Goal: Check status: Check status

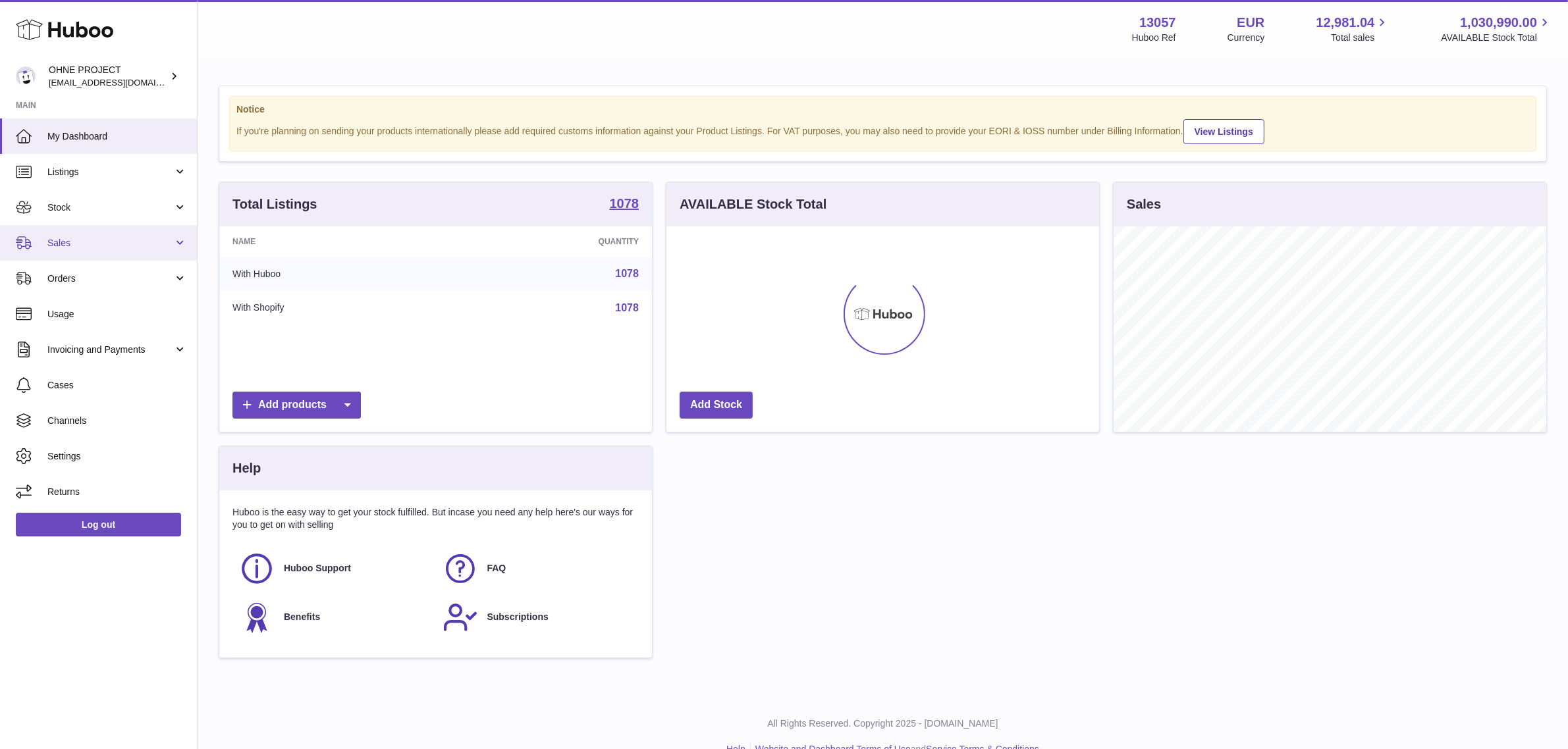
scroll to position [204, 433]
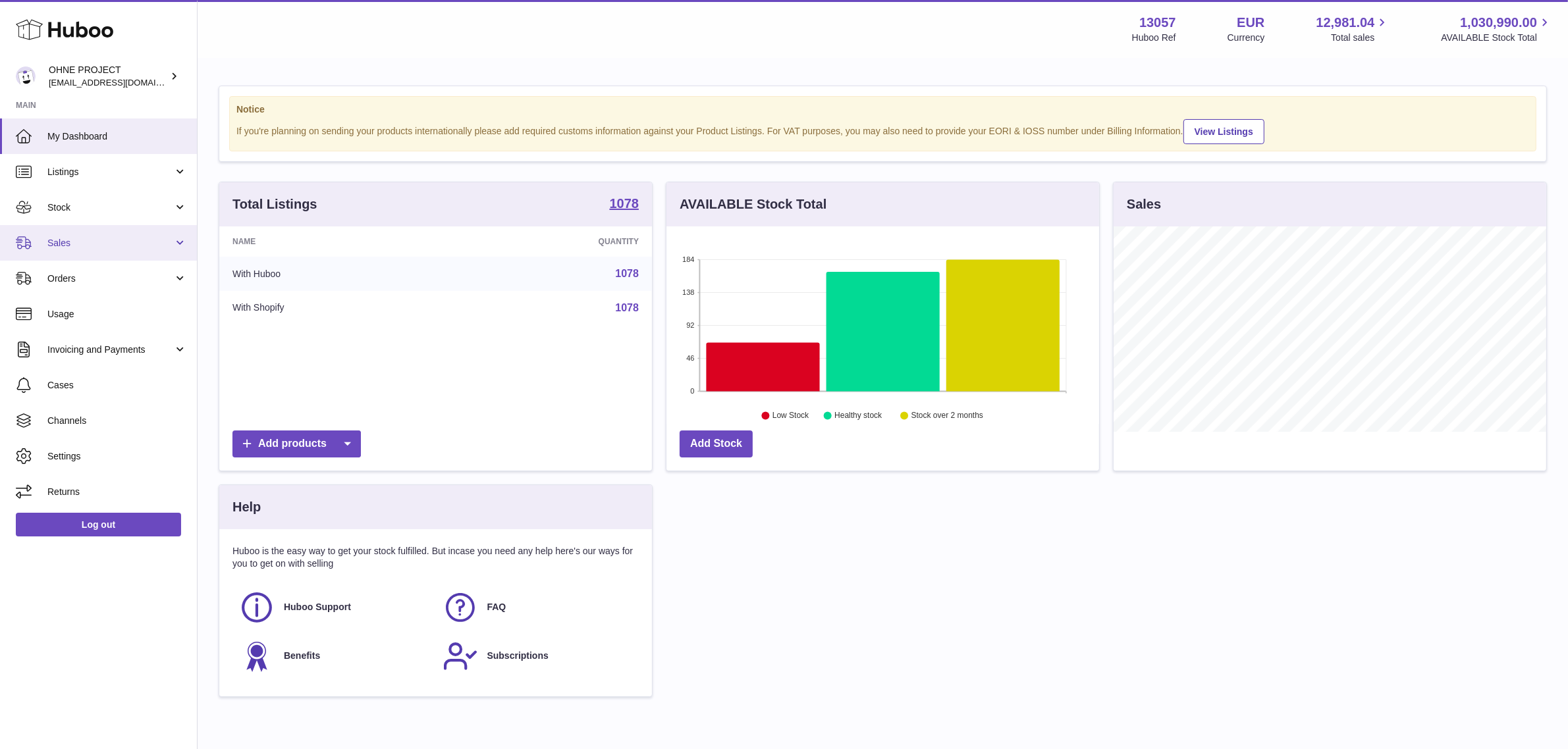
click at [122, 245] on span "Sales" at bounding box center [110, 243] width 126 height 13
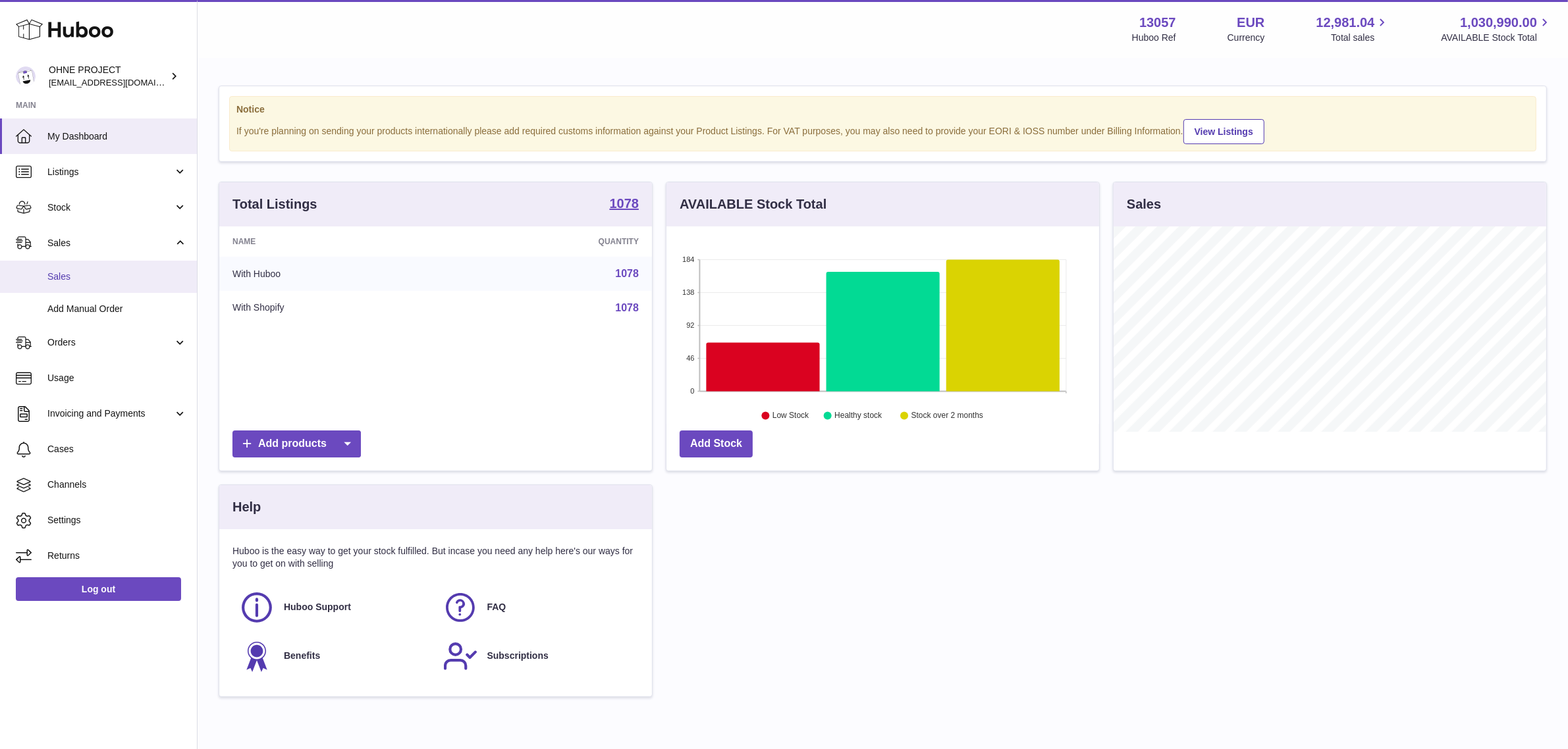
click at [107, 281] on span "Sales" at bounding box center [117, 277] width 140 height 13
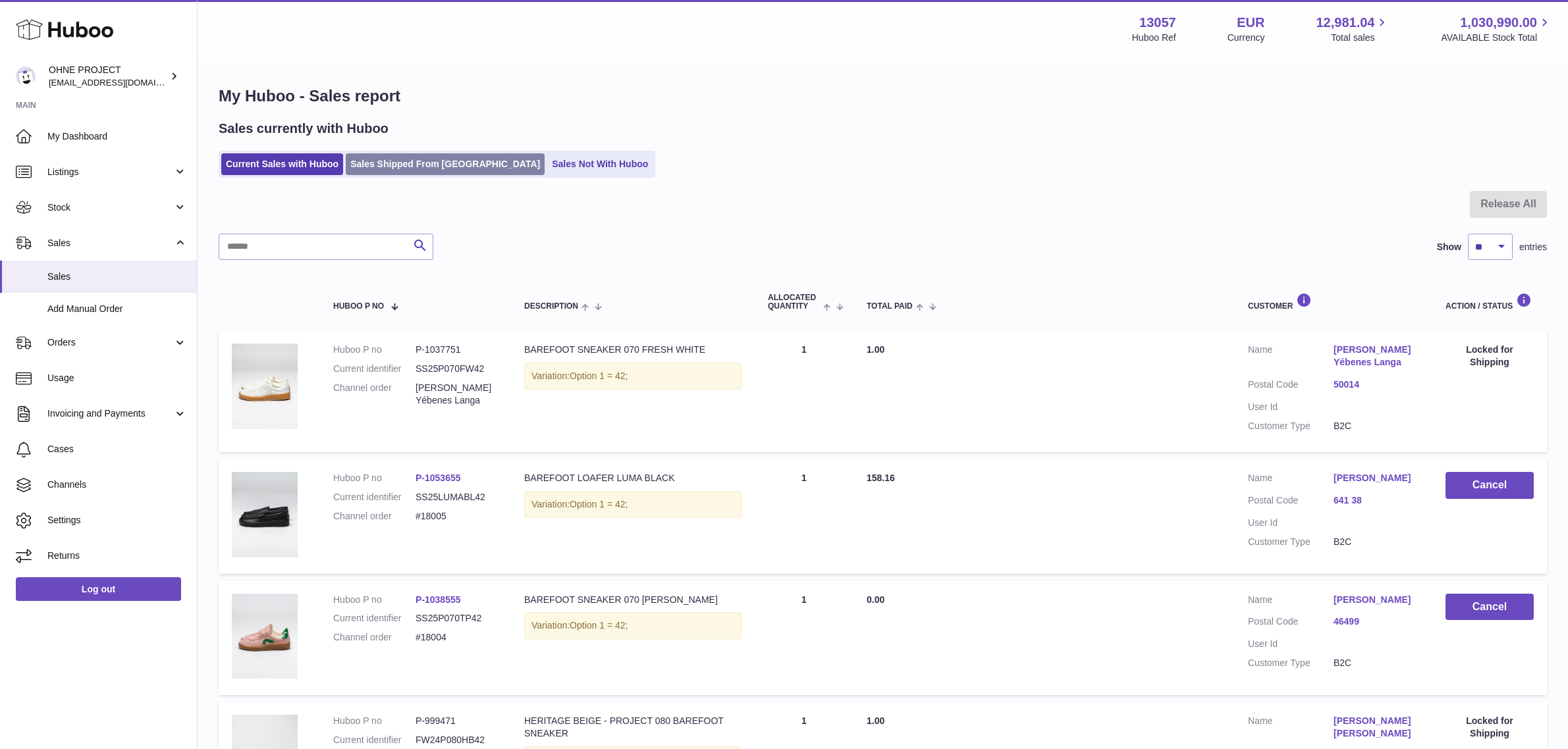
click at [402, 167] on link "Sales Shipped From [GEOGRAPHIC_DATA]" at bounding box center [445, 164] width 199 height 22
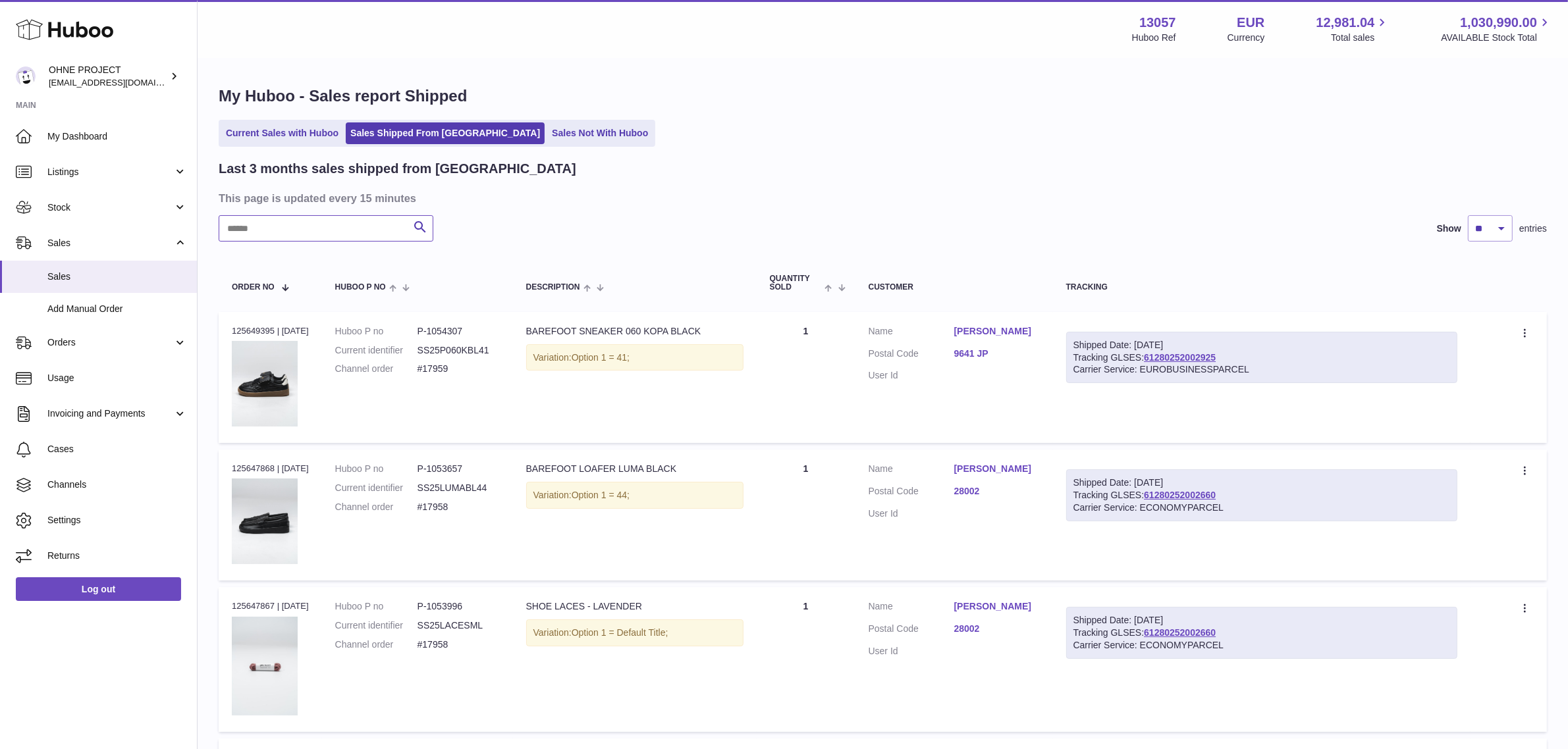
click at [324, 238] on input "text" at bounding box center [326, 228] width 215 height 26
paste input "*****"
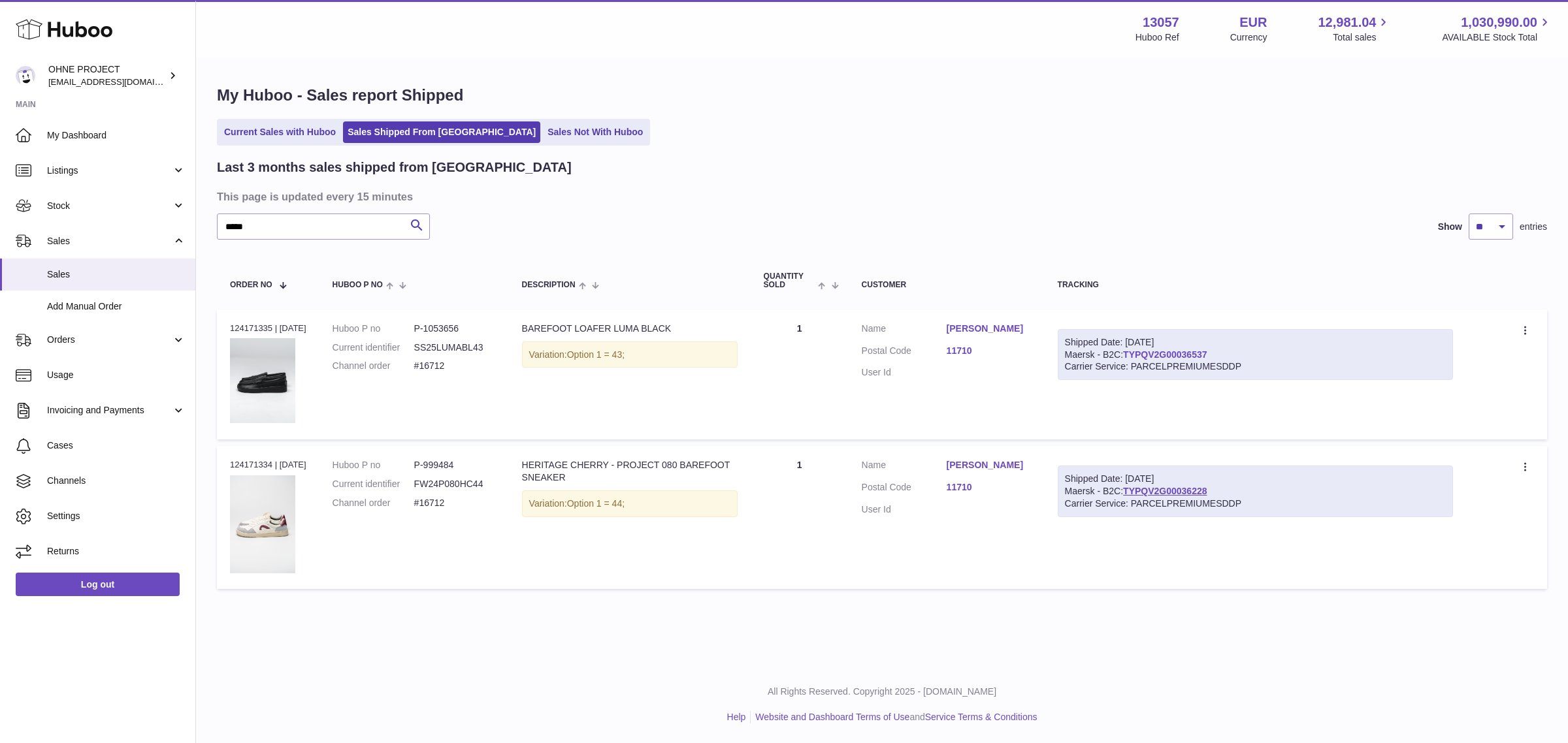
click at [1187, 351] on link "TYPQV2G00036537" at bounding box center [1165, 354] width 84 height 10
click at [952, 343] on dl "Customer Name Devon Davis Postal Code 11710 User Id" at bounding box center [946, 354] width 170 height 63
click at [954, 348] on link "11710" at bounding box center [989, 351] width 85 height 13
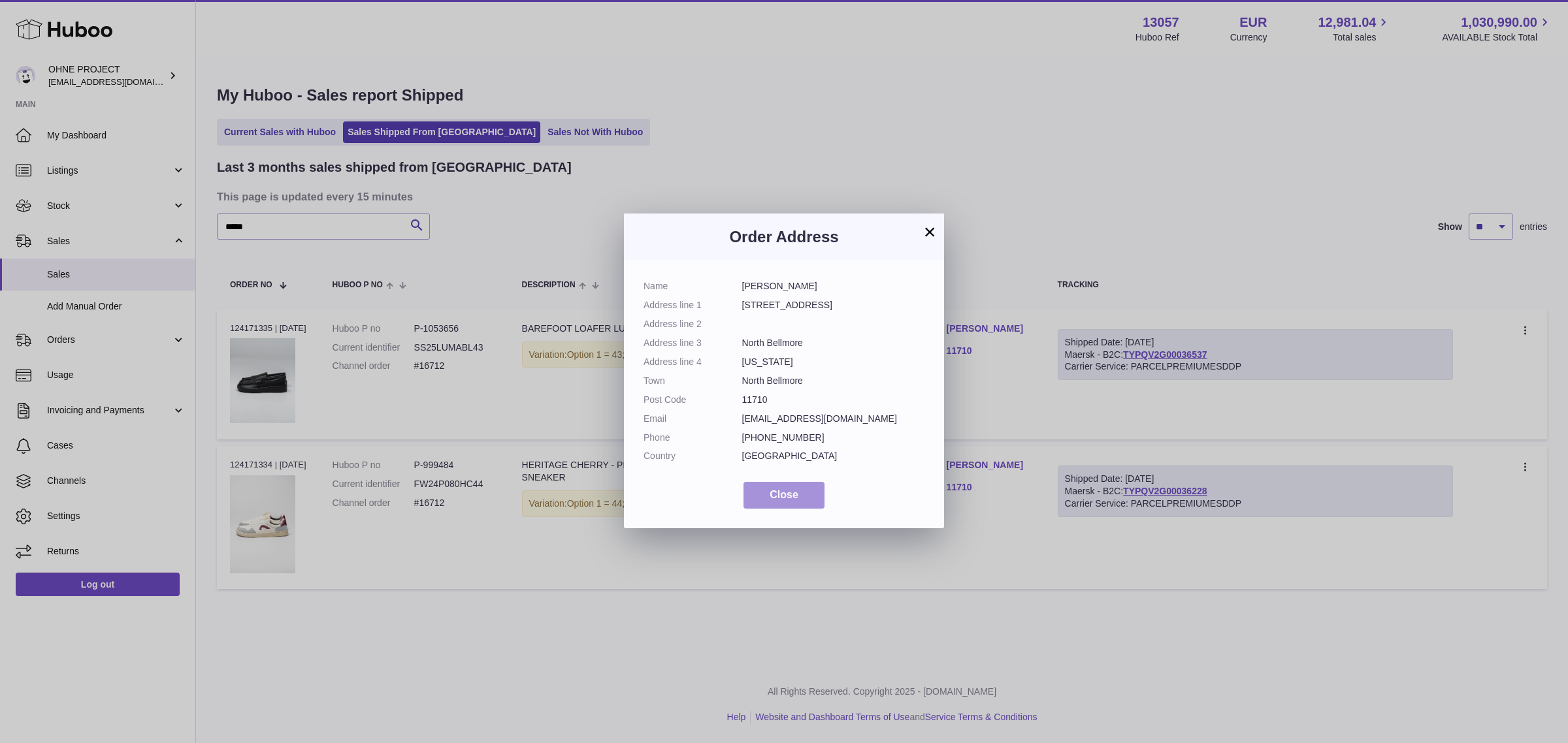
click at [818, 500] on button "Close" at bounding box center [783, 496] width 81 height 27
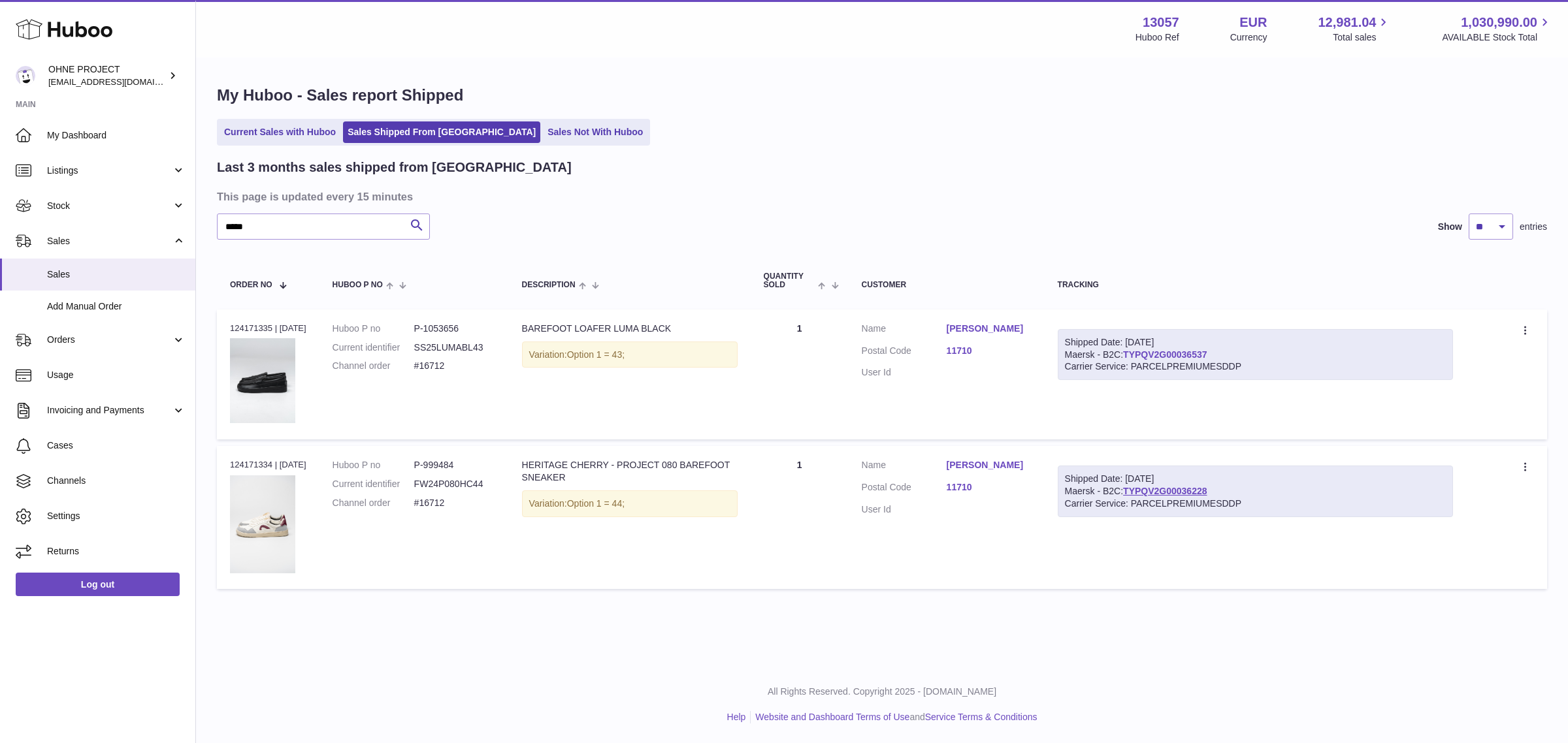
click at [1196, 355] on link "TYPQV2G00036537" at bounding box center [1165, 354] width 84 height 10
drag, startPoint x: 939, startPoint y: 330, endPoint x: 1013, endPoint y: 326, distance: 74.1
click at [1013, 326] on dl "Customer Name Devon Davis Postal Code 11710 User Id" at bounding box center [946, 354] width 170 height 63
drag, startPoint x: 451, startPoint y: 359, endPoint x: 416, endPoint y: 364, distance: 35.4
click at [416, 364] on dl "Huboo P no P-1053656 Current identifier SS25LUMABL43 Channel order #16712" at bounding box center [414, 351] width 164 height 57
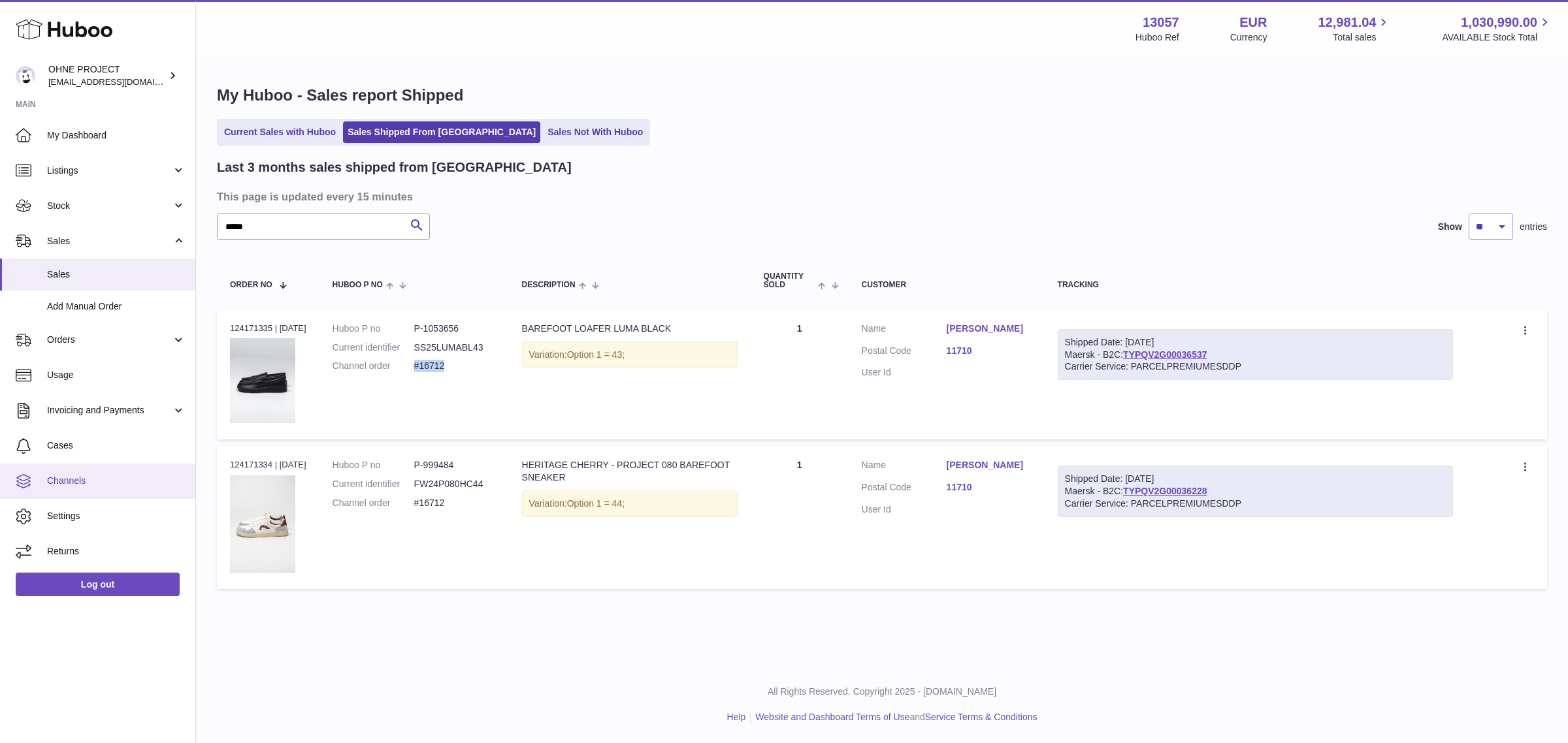
copy dd "#16712"
drag, startPoint x: 945, startPoint y: 324, endPoint x: 1031, endPoint y: 325, distance: 86.0
click at [1031, 325] on dl "Customer Name Devon Davis Postal Code 11710 User Id" at bounding box center [946, 354] width 170 height 63
copy dl "Devon Davis"
click at [977, 325] on link "Devon Davis" at bounding box center [989, 329] width 85 height 13
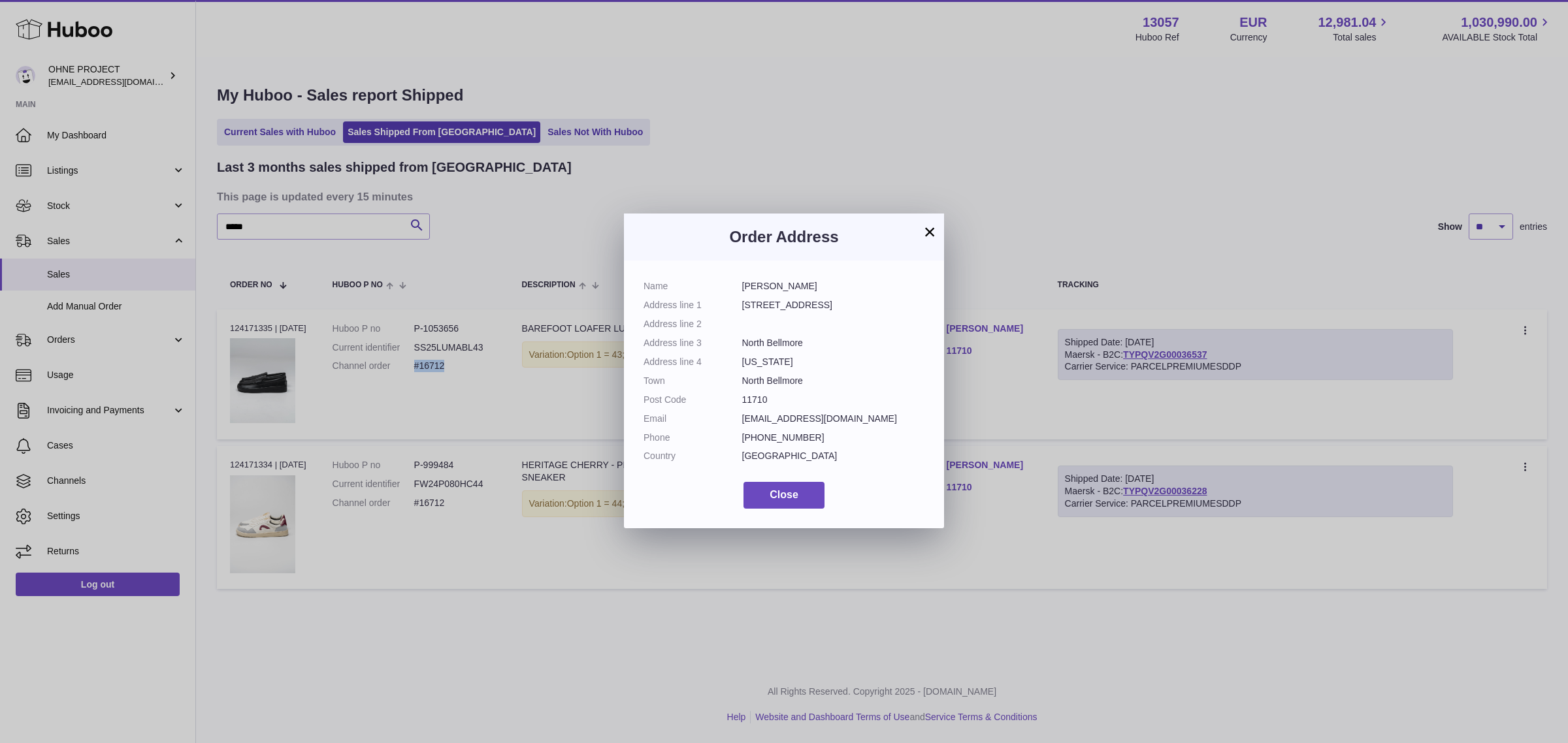
drag, startPoint x: 742, startPoint y: 305, endPoint x: 906, endPoint y: 309, distance: 164.0
click at [905, 309] on dd "1146 Little Neck Avenue" at bounding box center [834, 305] width 183 height 13
copy dd "1146 Little Neck Avenue"
drag, startPoint x: 742, startPoint y: 343, endPoint x: 862, endPoint y: 343, distance: 120.0
click at [862, 343] on dd "North Bellmore" at bounding box center [834, 343] width 183 height 13
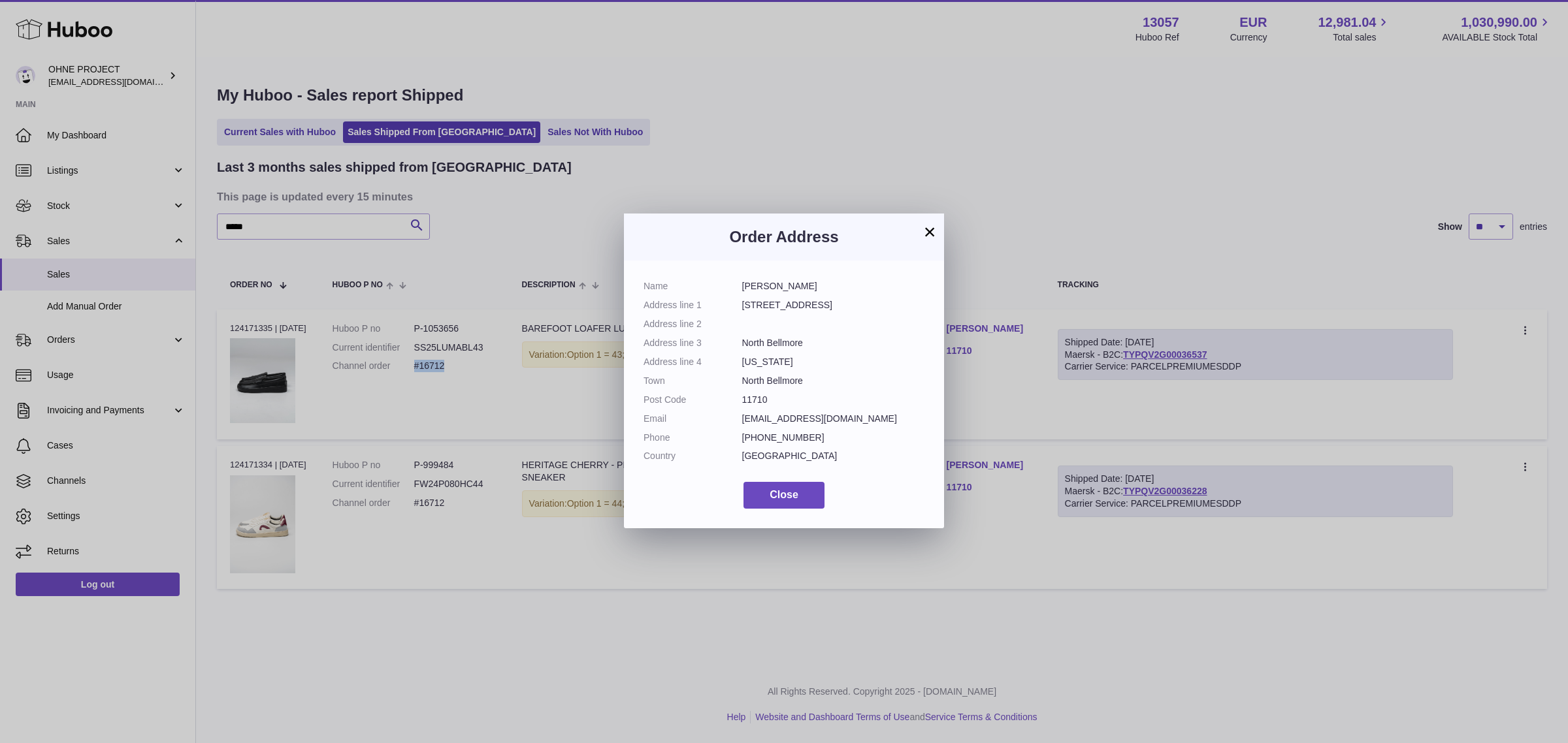
copy dd "North Bellmore"
drag, startPoint x: 805, startPoint y: 355, endPoint x: 790, endPoint y: 357, distance: 15.1
click at [805, 356] on dd "New York" at bounding box center [834, 362] width 183 height 13
drag, startPoint x: 742, startPoint y: 359, endPoint x: 838, endPoint y: 359, distance: 96.0
click at [838, 359] on dd "New York" at bounding box center [834, 362] width 183 height 13
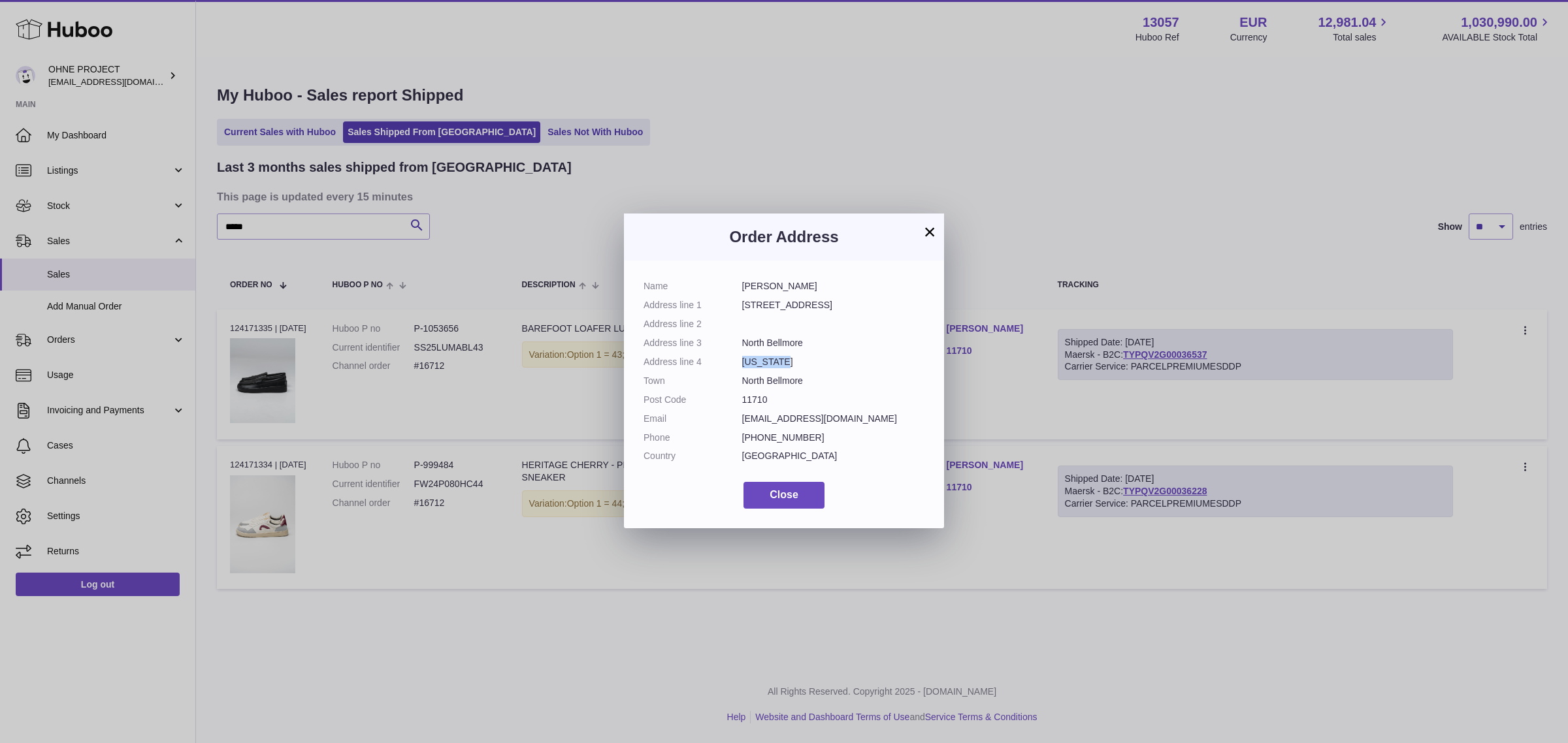
copy dd "New York"
click at [751, 396] on dd "11710" at bounding box center [834, 400] width 183 height 13
copy dd "11710"
click at [931, 235] on button "×" at bounding box center [930, 232] width 16 height 16
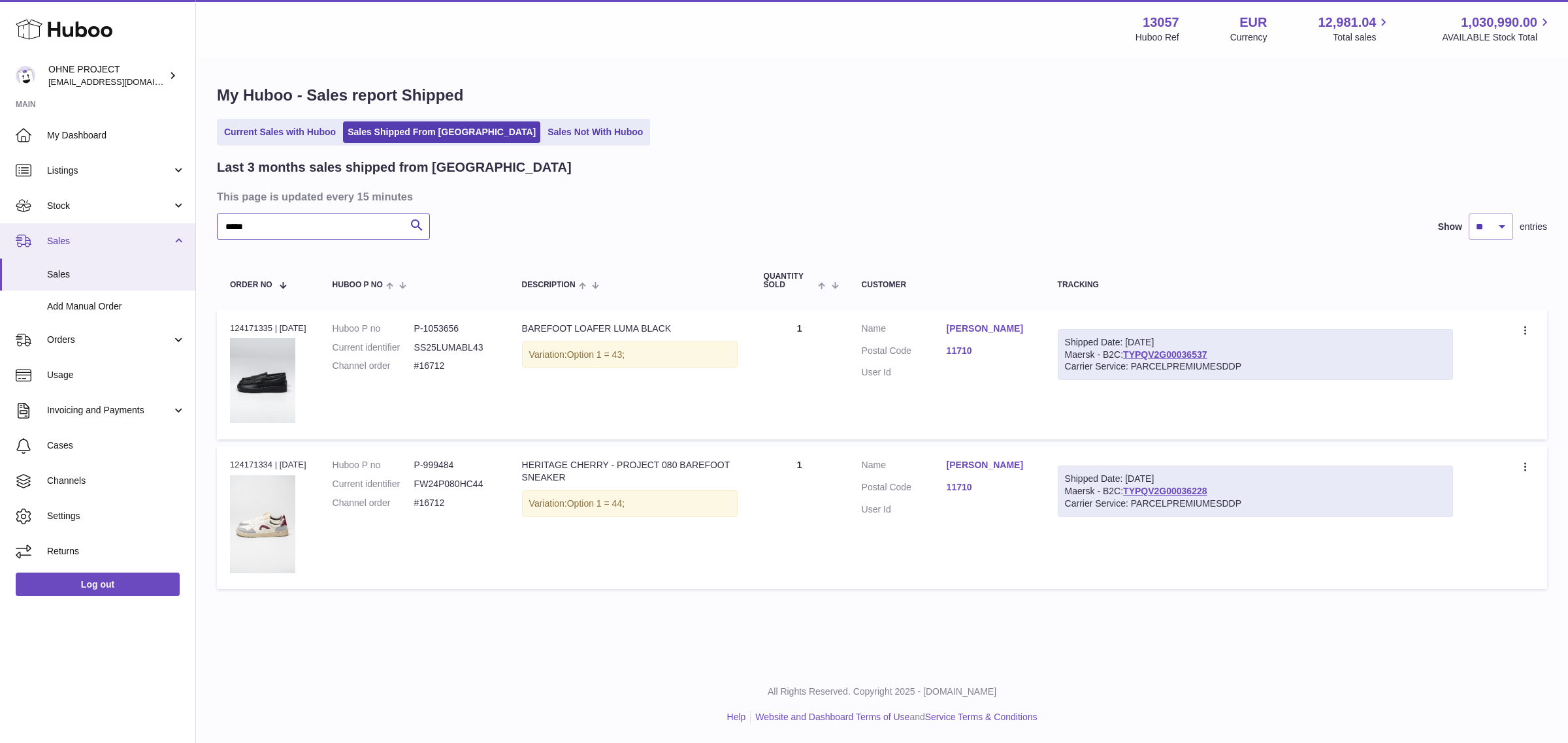
drag, startPoint x: 298, startPoint y: 236, endPoint x: 183, endPoint y: 233, distance: 115.0
click at [183, 233] on div "Huboo OHNE PROJECT internalAdmin-13057@internal.huboo.com Main My Dashboard Lis…" at bounding box center [784, 371] width 1568 height 743
paste input "text"
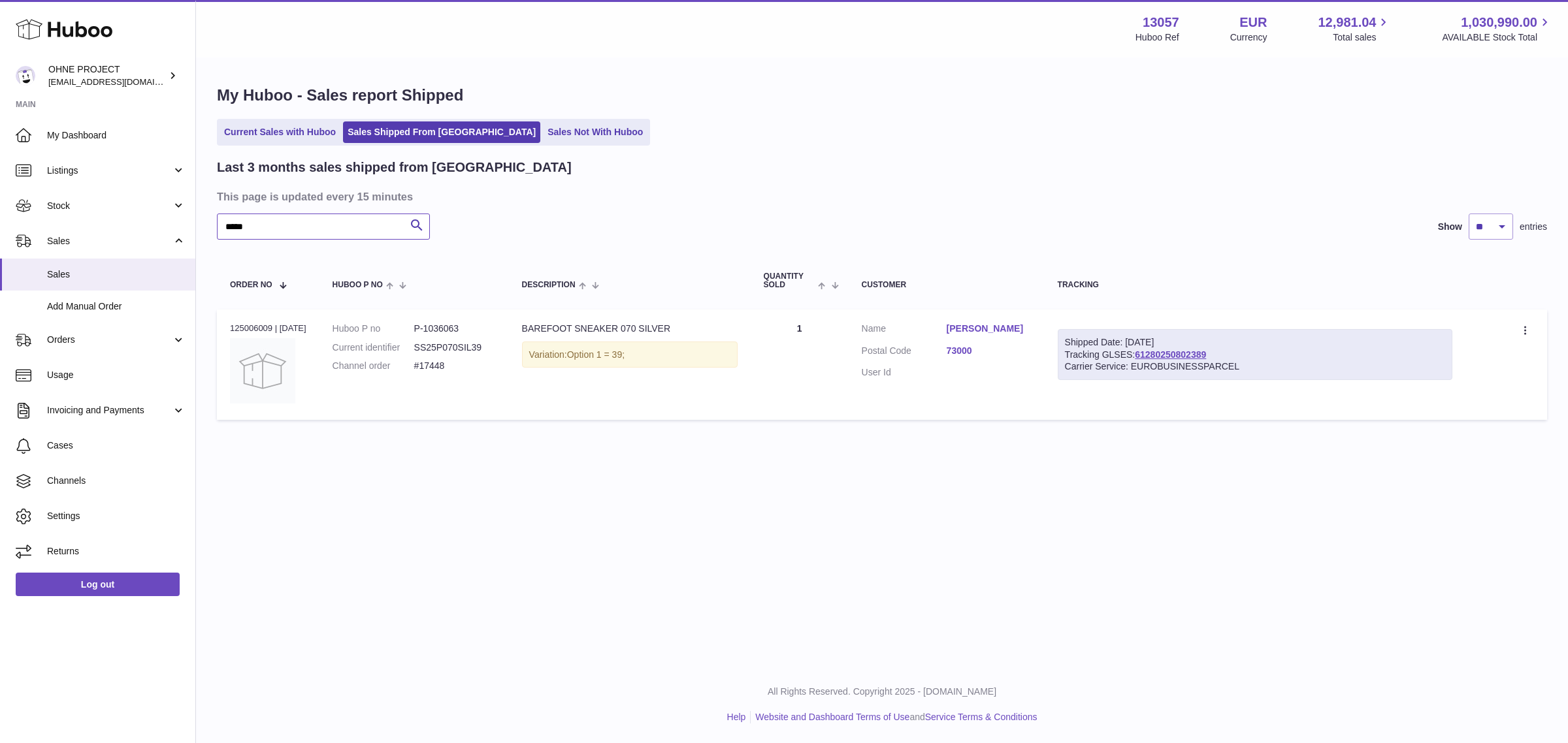
type input "*****"
drag, startPoint x: 1229, startPoint y: 351, endPoint x: 1148, endPoint y: 350, distance: 81.0
click at [1148, 350] on div "Shipped Date: 22nd Sep 2025 Tracking GLSES: 61280250802389 Carrier Service: EUR…" at bounding box center [1255, 355] width 395 height 52
copy link "61280250802389"
